Goal: Task Accomplishment & Management: Manage account settings

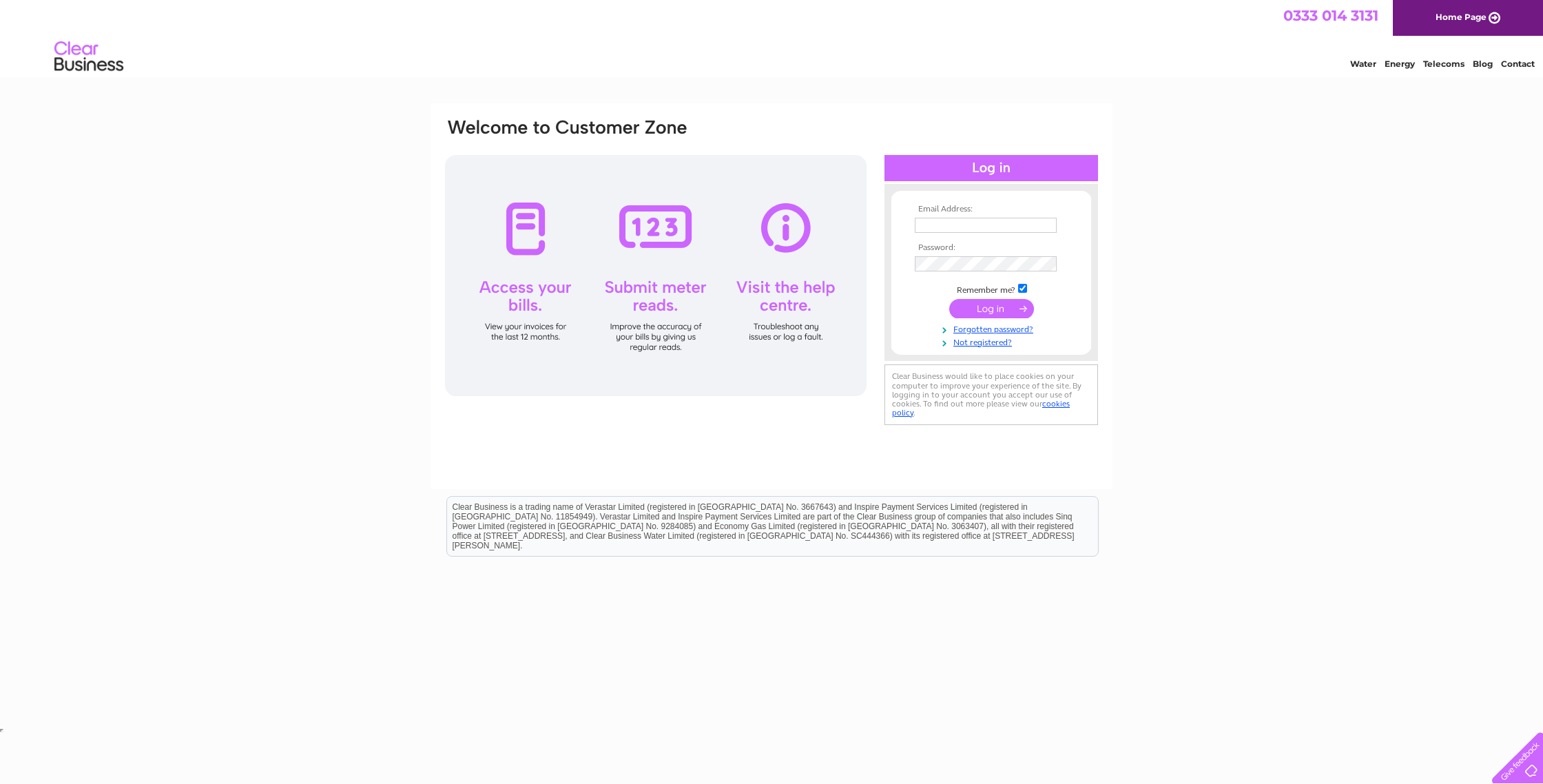
click at [991, 216] on td at bounding box center [991, 225] width 160 height 22
click at [989, 221] on input "text" at bounding box center [986, 225] width 143 height 17
type input "enquiries@caremoreservices.co.uk"
click at [949, 301] on input "submit" at bounding box center [991, 310] width 84 height 19
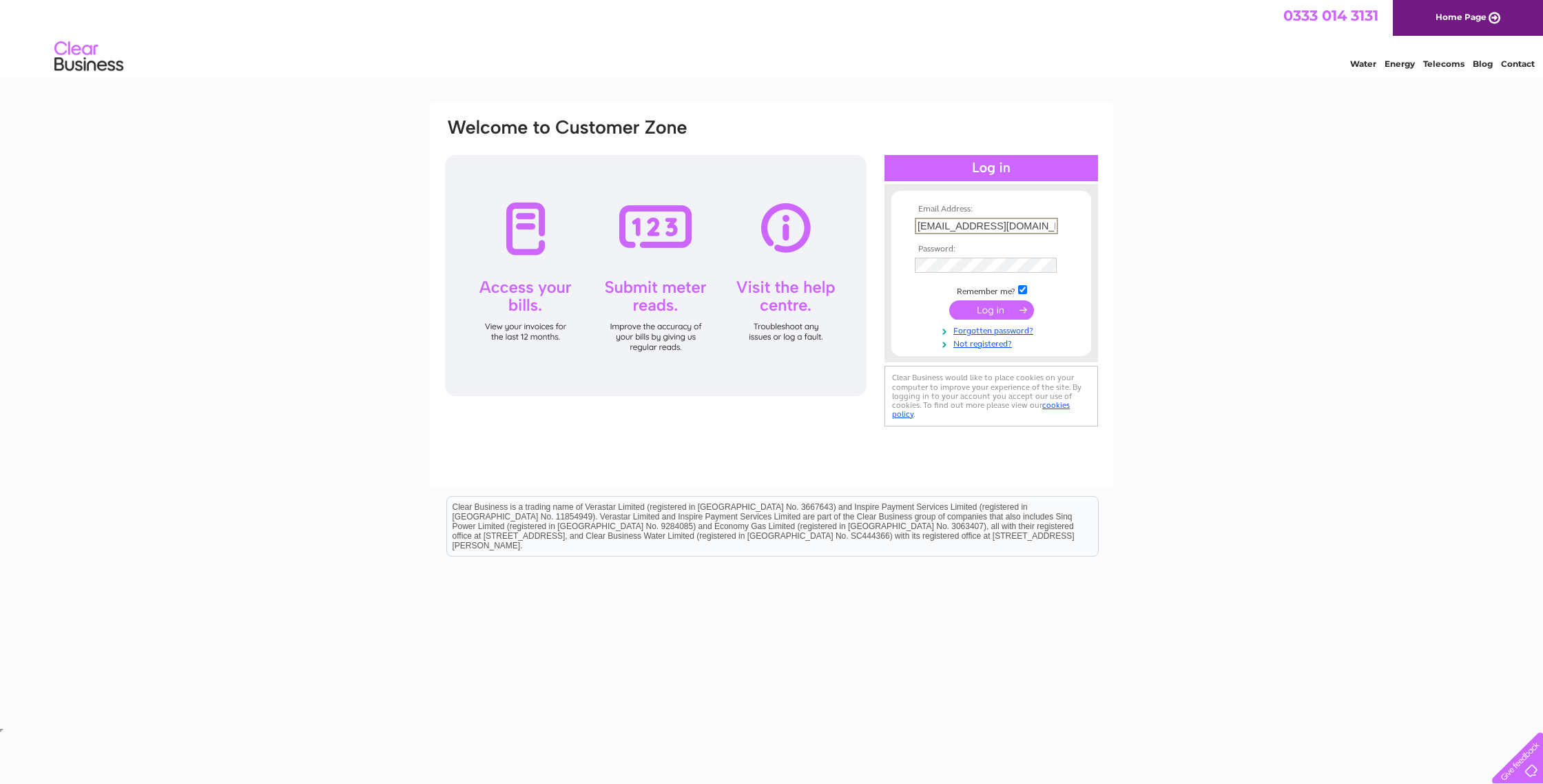
click at [997, 307] on input "submit" at bounding box center [991, 310] width 84 height 19
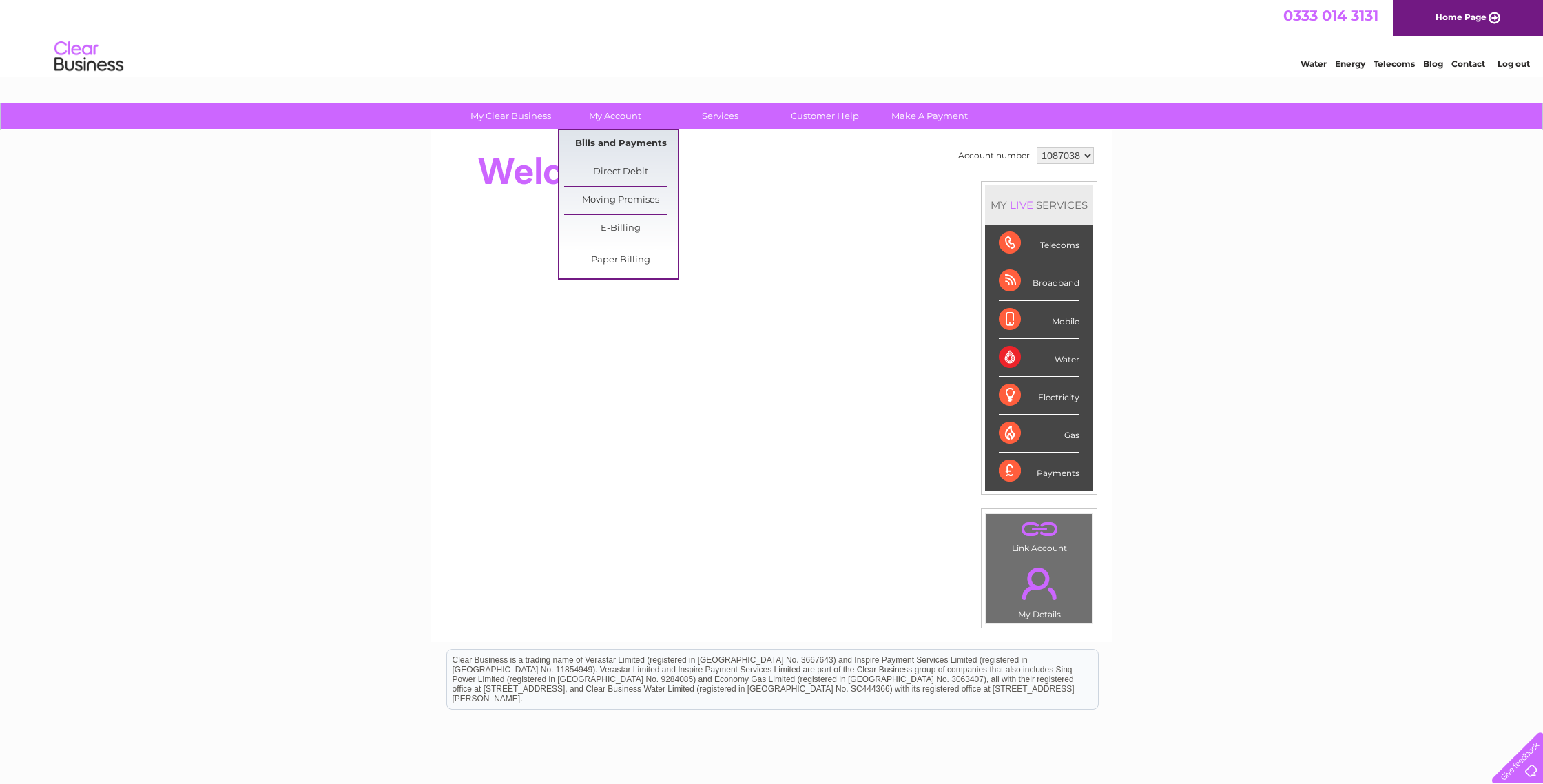
click at [629, 136] on link "Bills and Payments" at bounding box center [621, 144] width 113 height 28
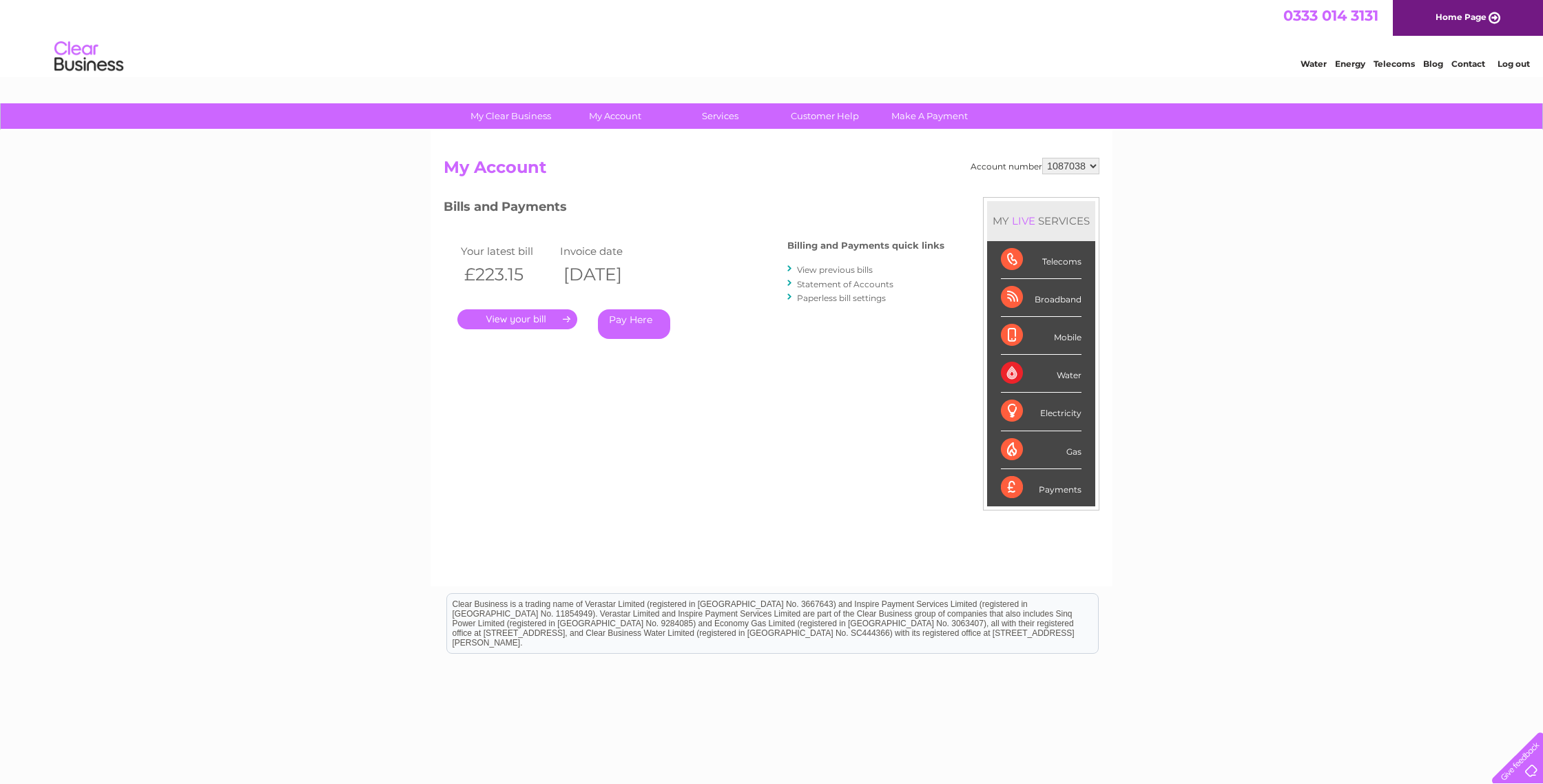
click at [503, 325] on link "." at bounding box center [517, 320] width 120 height 20
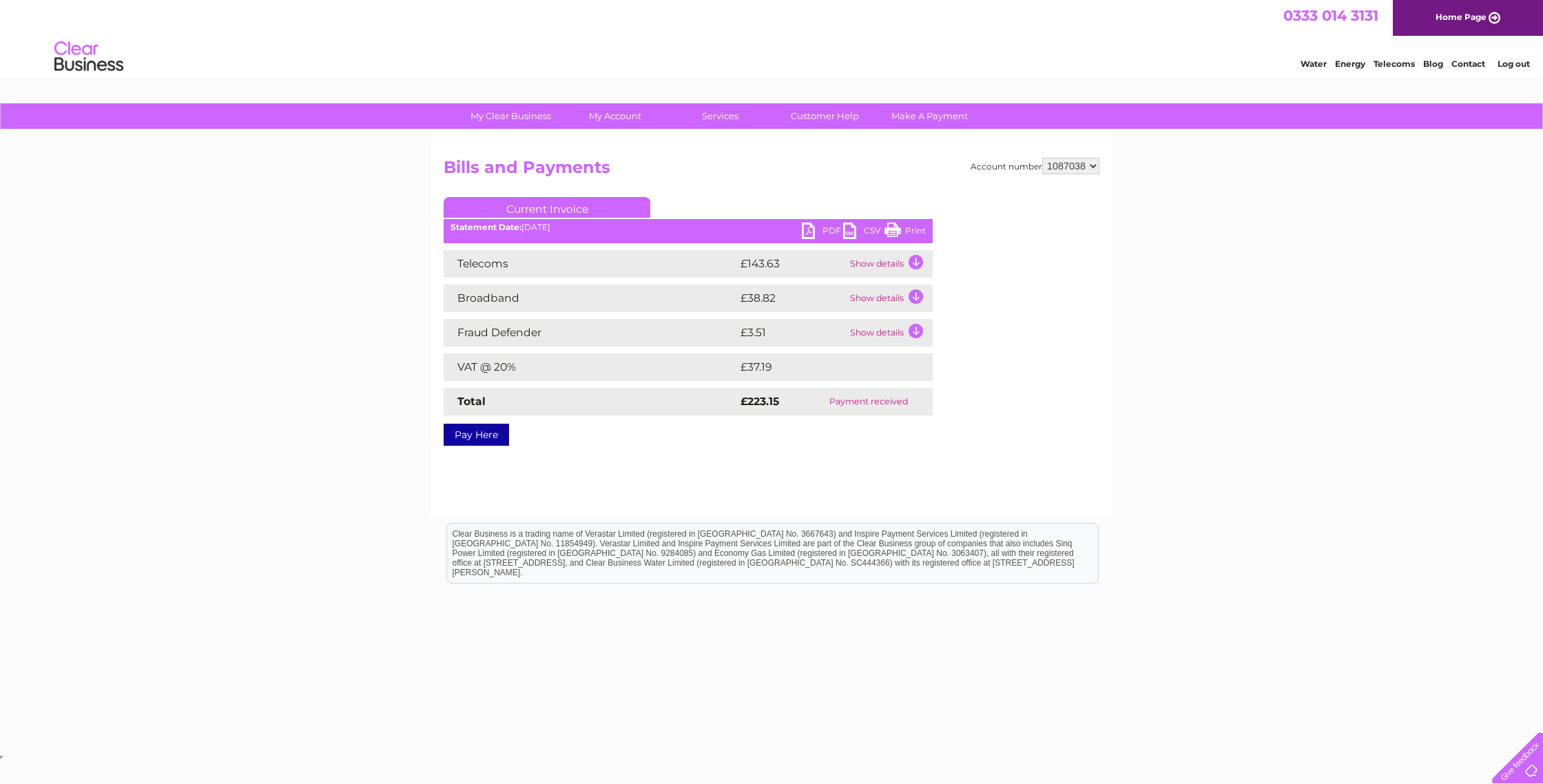
click at [811, 236] on link "PDF" at bounding box center [823, 232] width 42 height 20
